Goal: Task Accomplishment & Management: Manage account settings

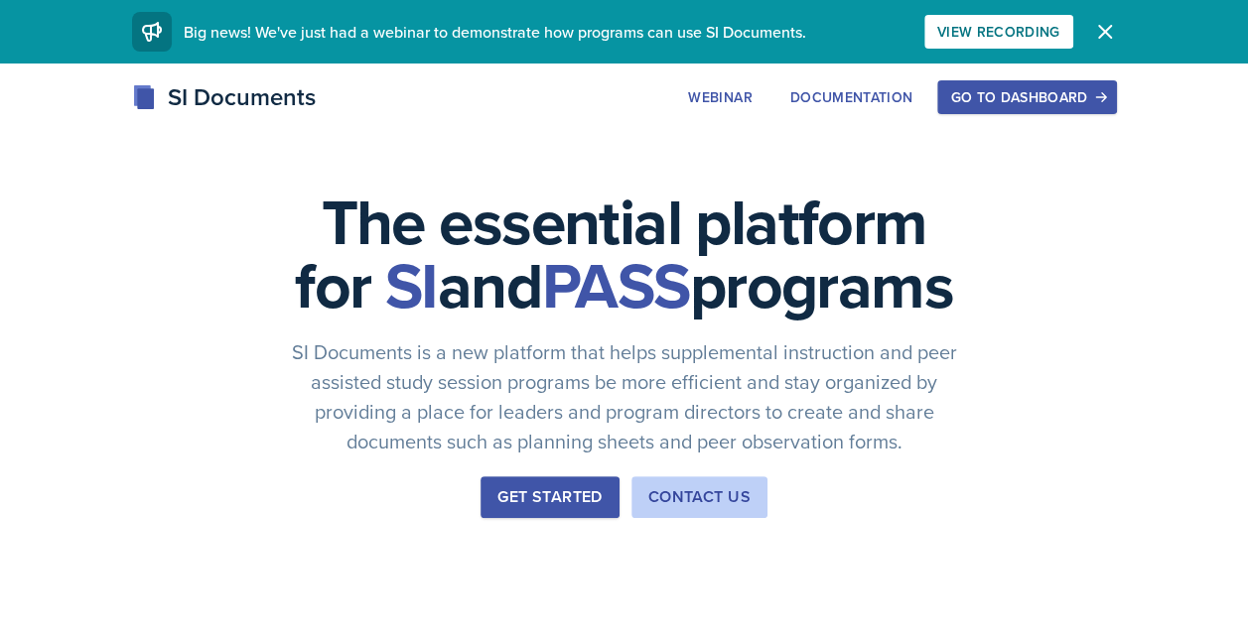
click at [1034, 93] on div "Go to Dashboard" at bounding box center [1026, 97] width 153 height 16
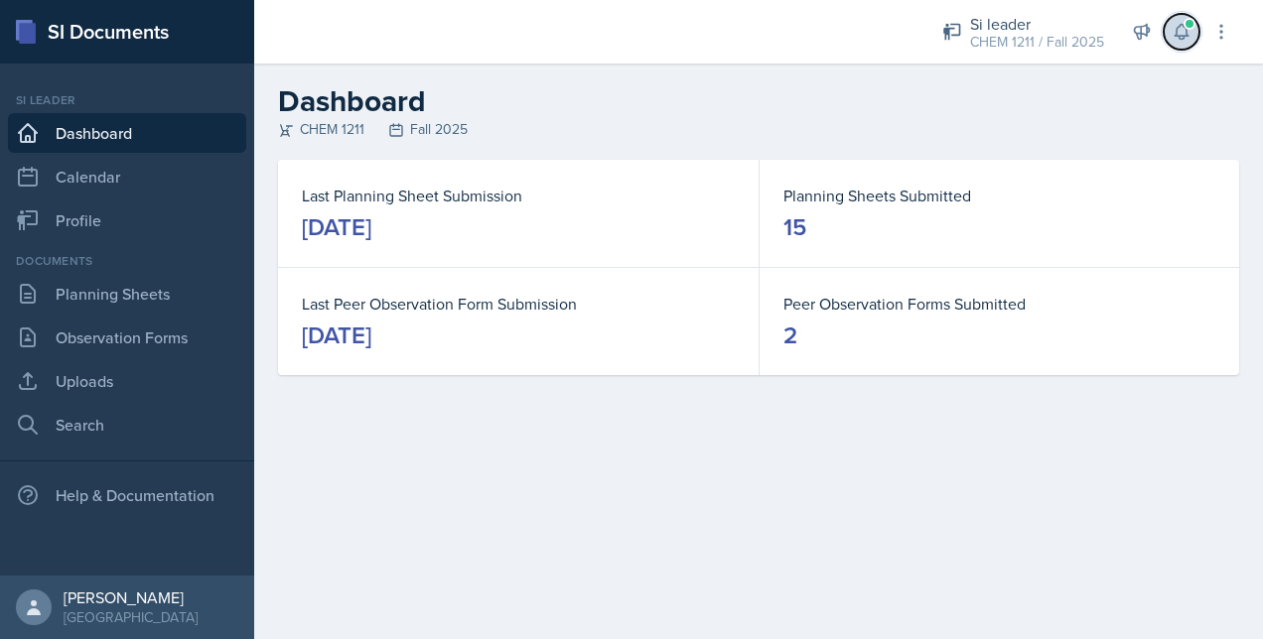
click at [1197, 32] on button at bounding box center [1182, 32] width 36 height 36
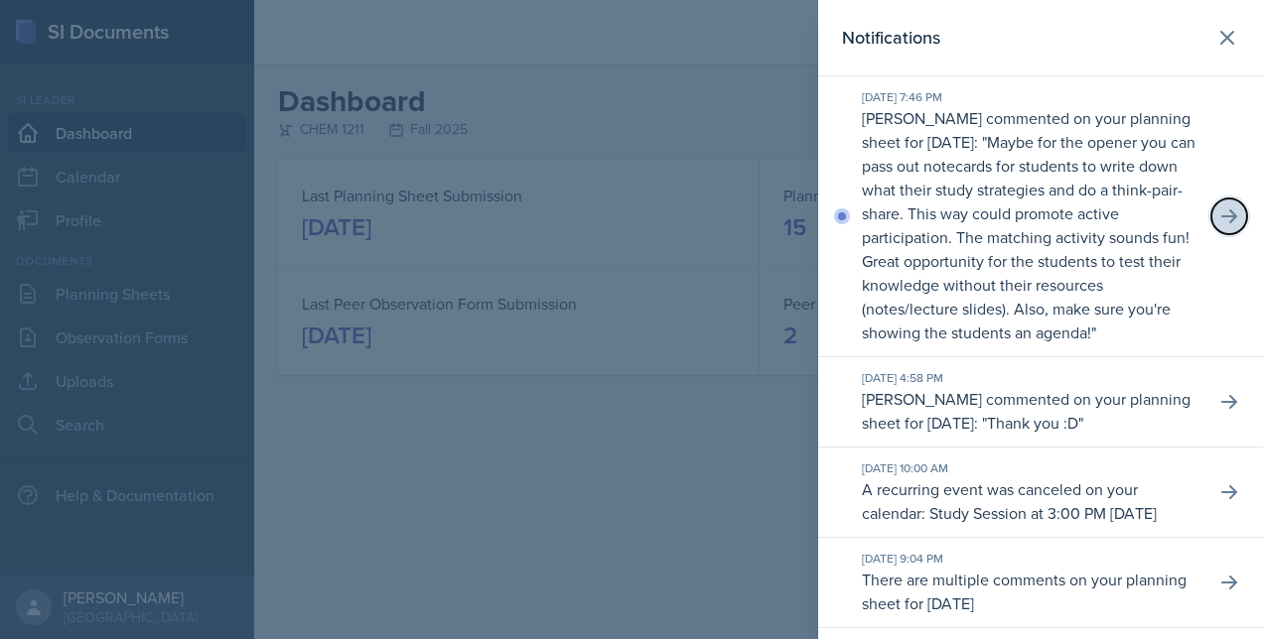
click at [1221, 223] on icon at bounding box center [1229, 217] width 20 height 20
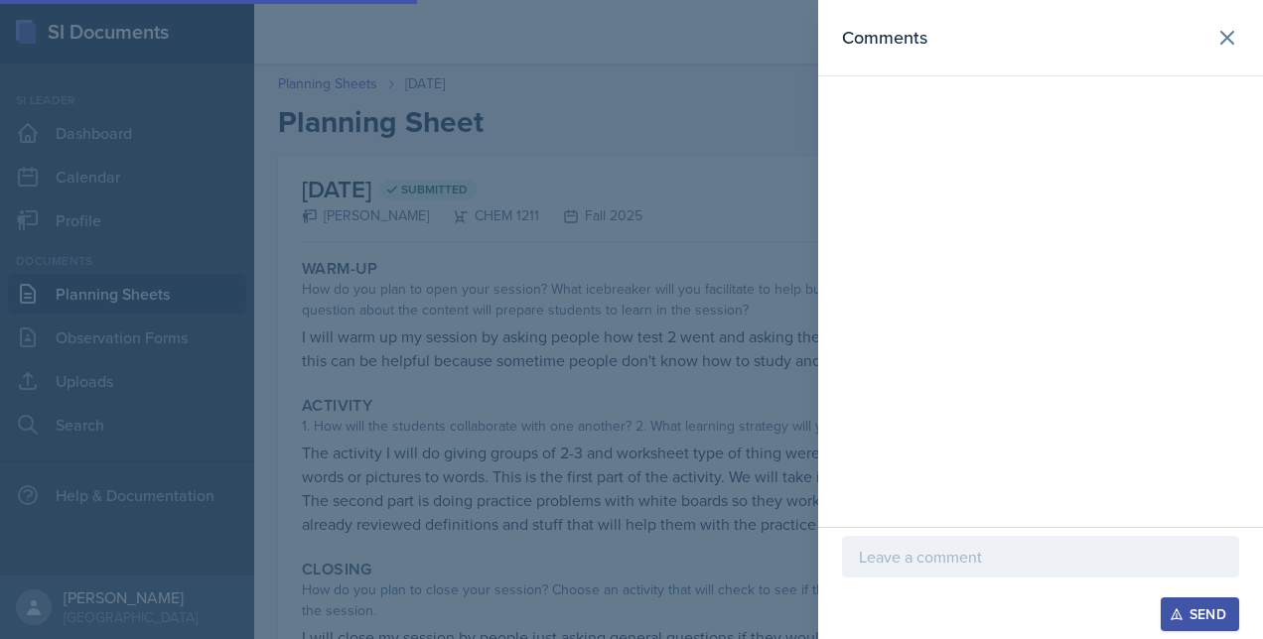
click at [1181, 36] on div "Comments" at bounding box center [1040, 38] width 397 height 28
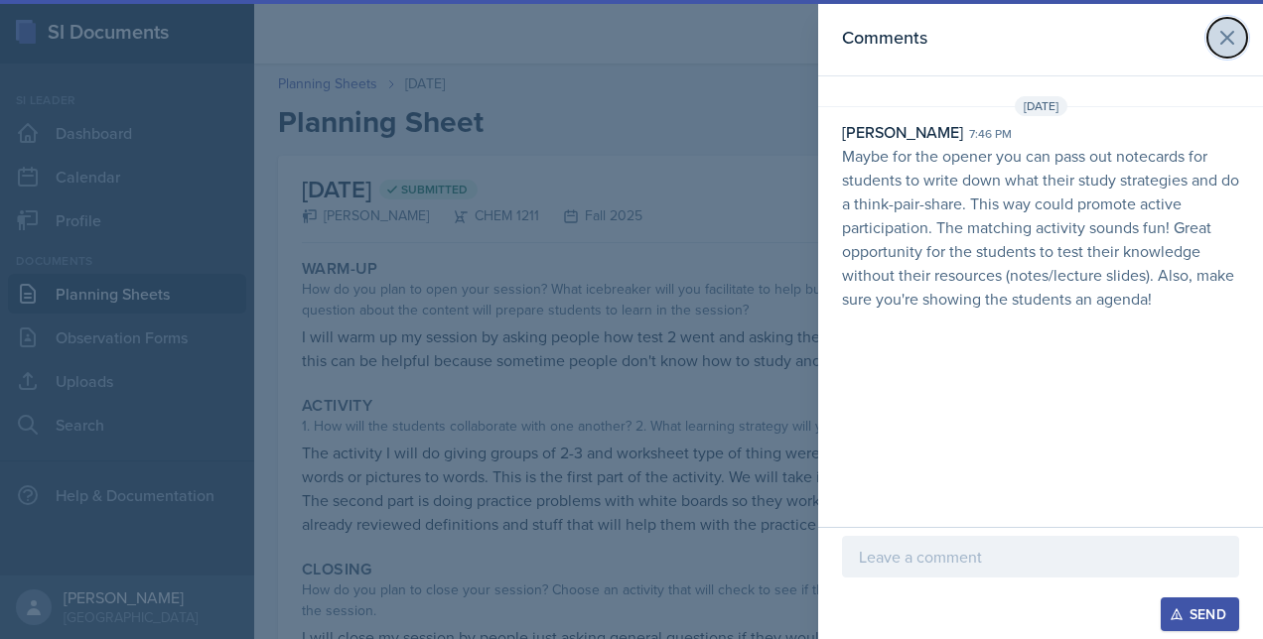
click at [1225, 52] on button at bounding box center [1227, 38] width 40 height 40
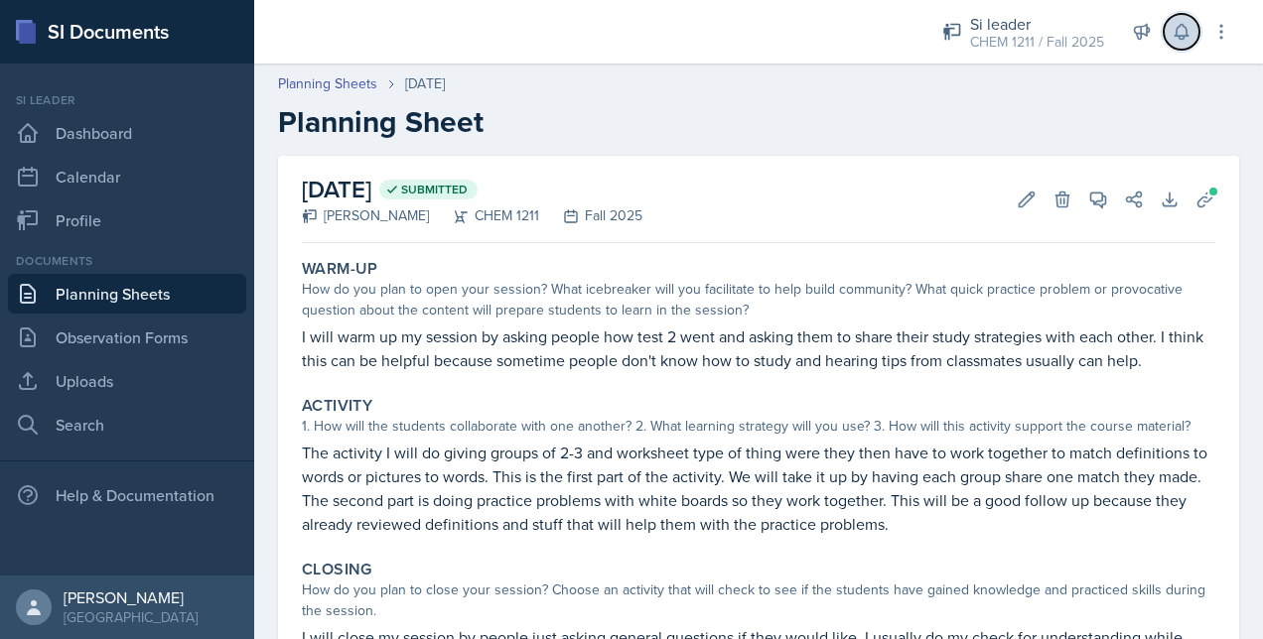
click at [1176, 39] on icon at bounding box center [1182, 32] width 20 height 20
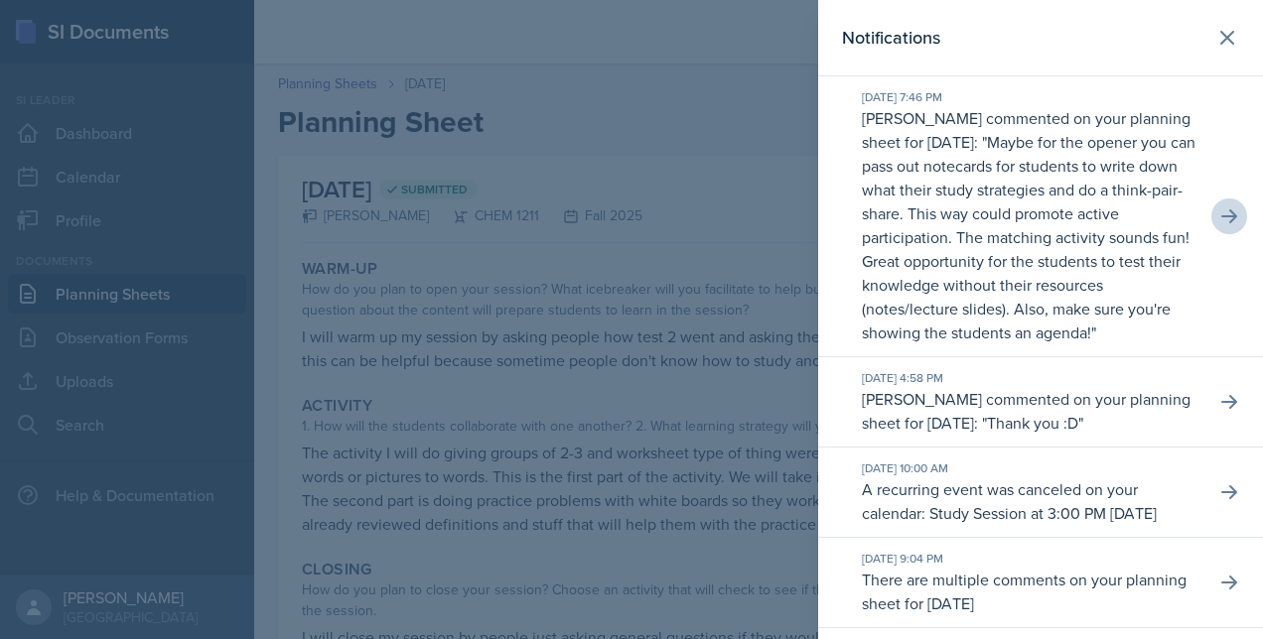
click at [991, 220] on p "Maybe for the opener you can pass out notecards for students to write down what…" at bounding box center [1029, 237] width 334 height 212
click at [1221, 223] on icon at bounding box center [1229, 216] width 16 height 14
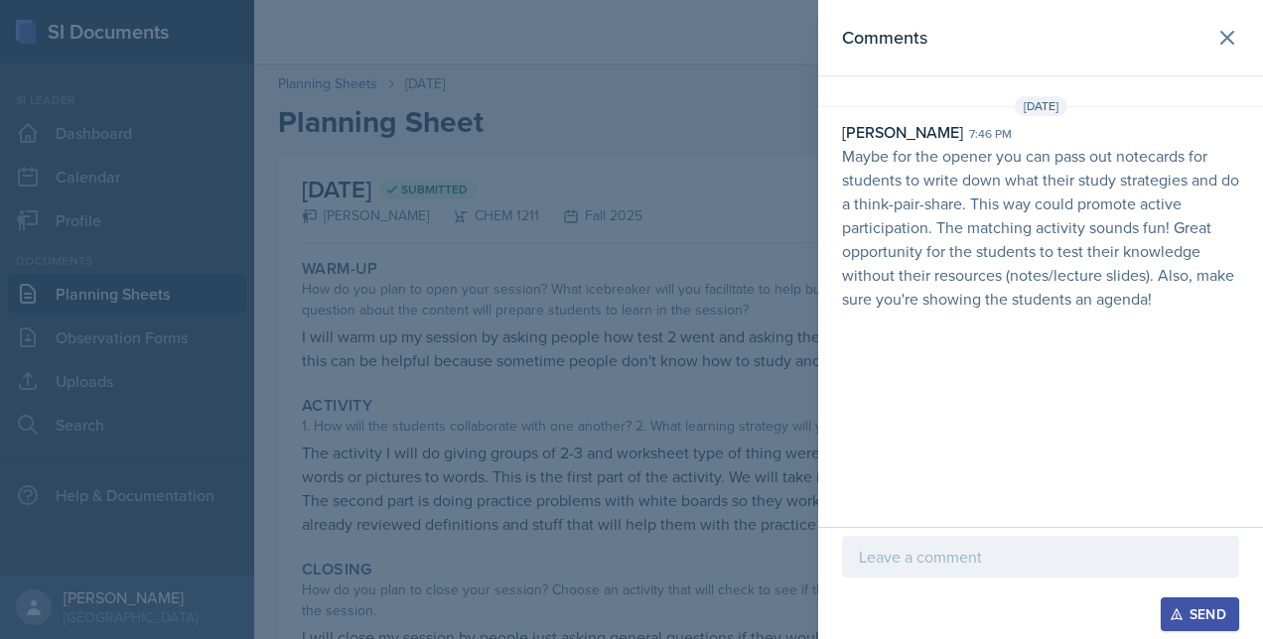
click at [881, 574] on div at bounding box center [1040, 557] width 397 height 42
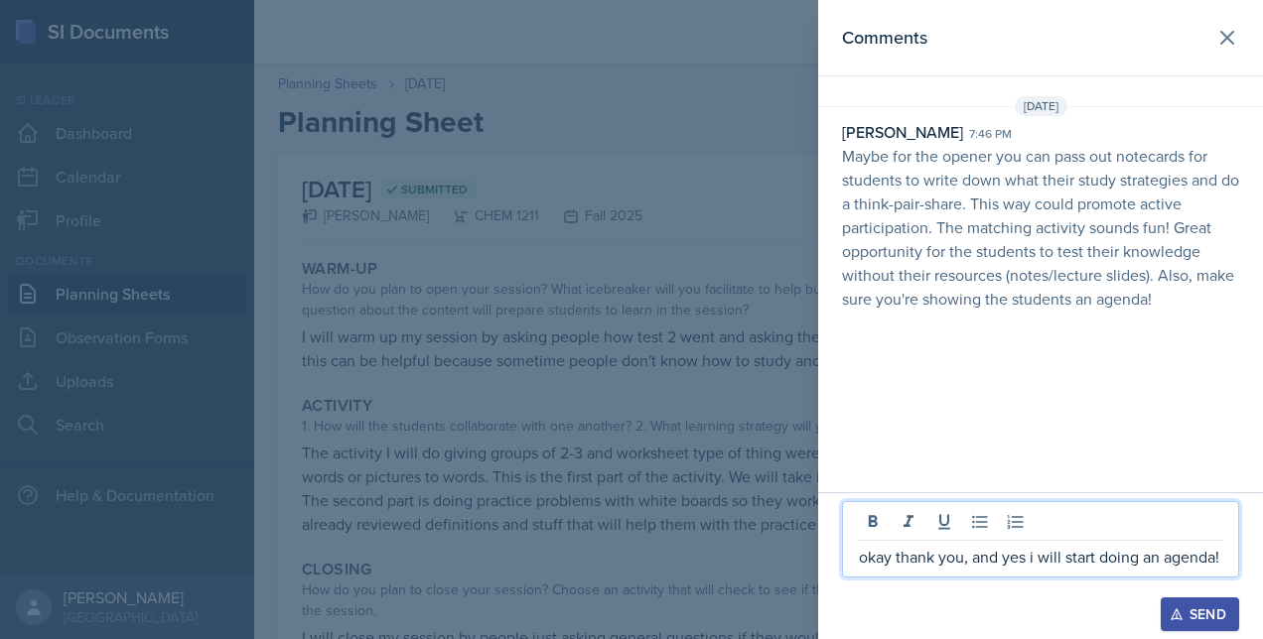
click at [1179, 612] on icon "button" at bounding box center [1177, 615] width 14 height 14
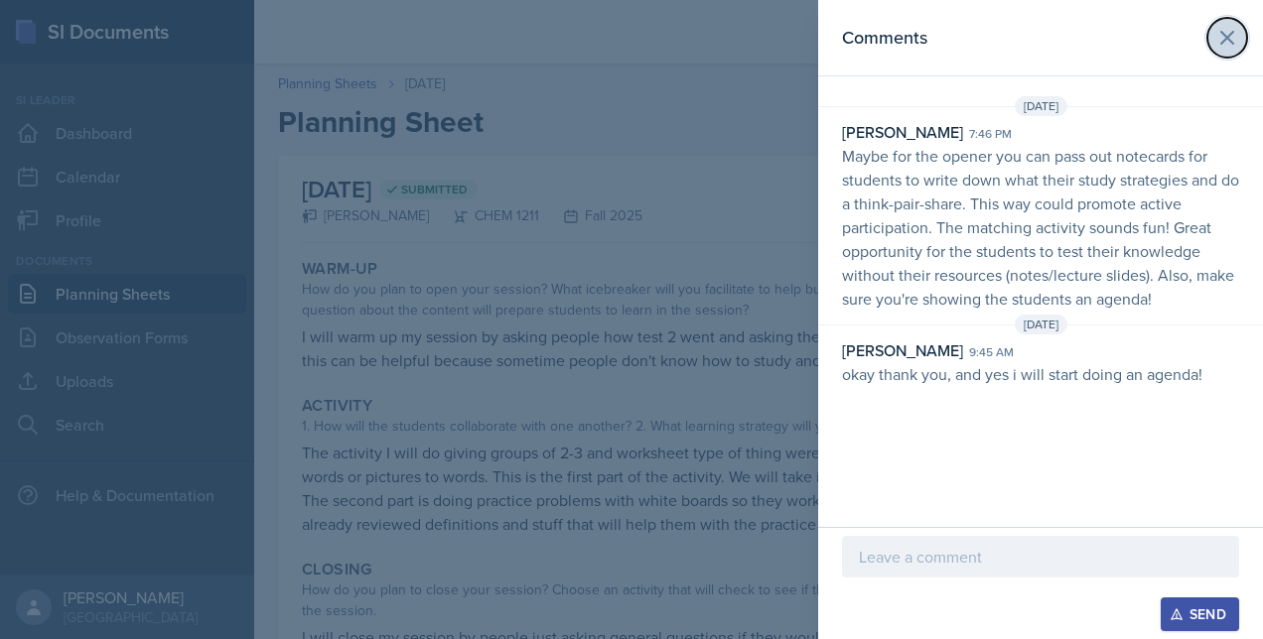
click at [1231, 36] on icon at bounding box center [1227, 38] width 24 height 24
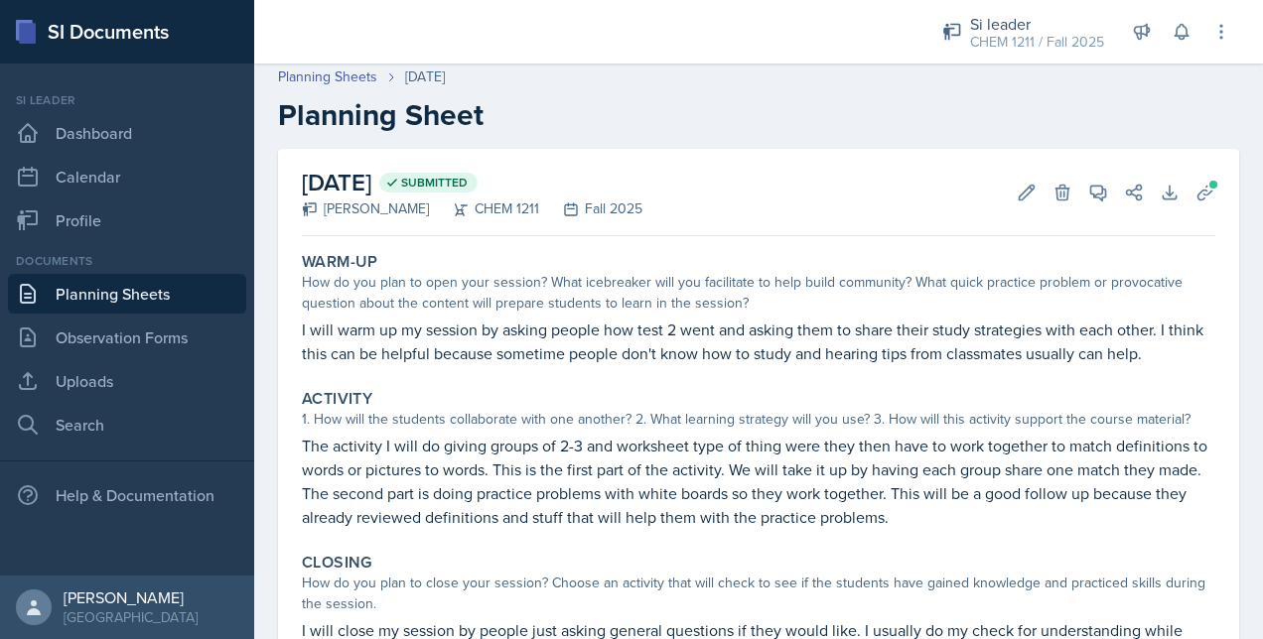
scroll to position [6, 0]
